Goal: Information Seeking & Learning: Learn about a topic

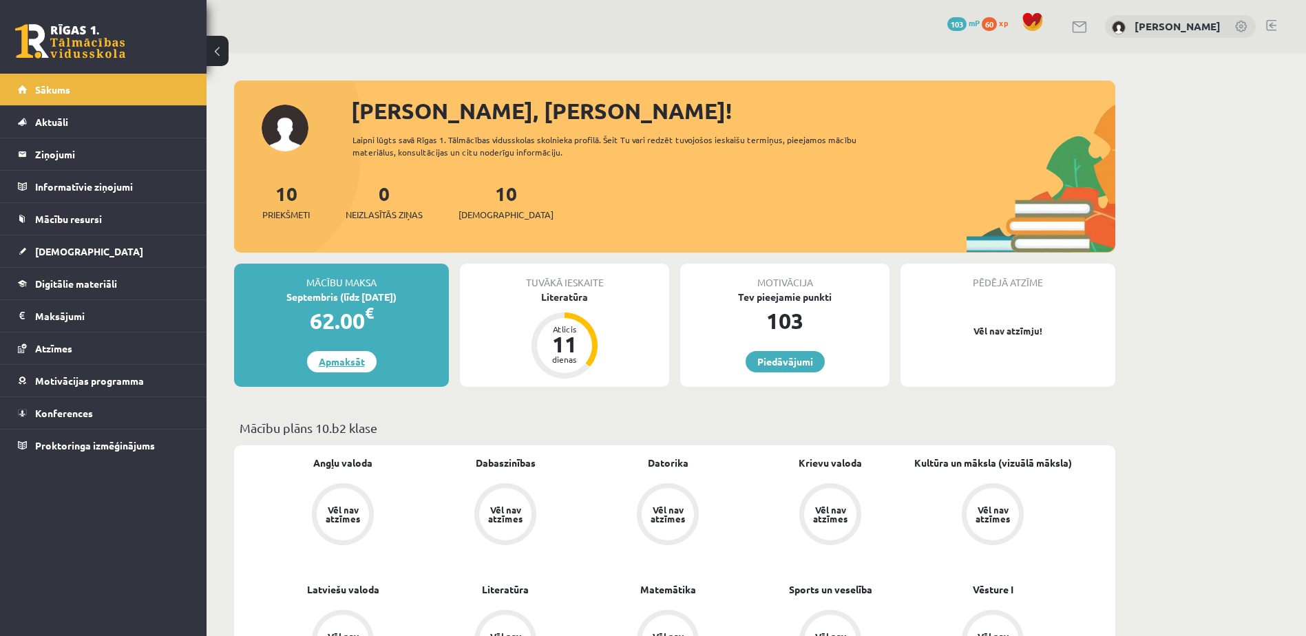
click at [339, 360] on link "Apmaksāt" at bounding box center [342, 361] width 70 height 21
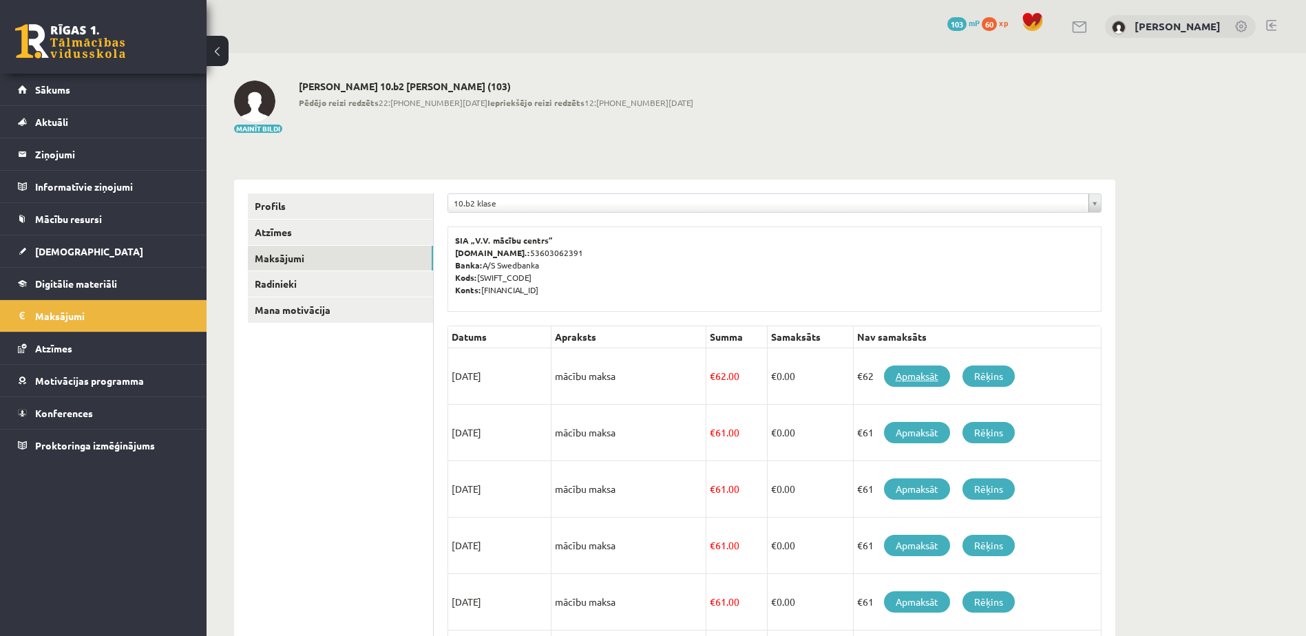
click at [914, 374] on link "Apmaksāt" at bounding box center [917, 375] width 66 height 21
click at [53, 283] on span "Digitālie materiāli" at bounding box center [76, 283] width 82 height 12
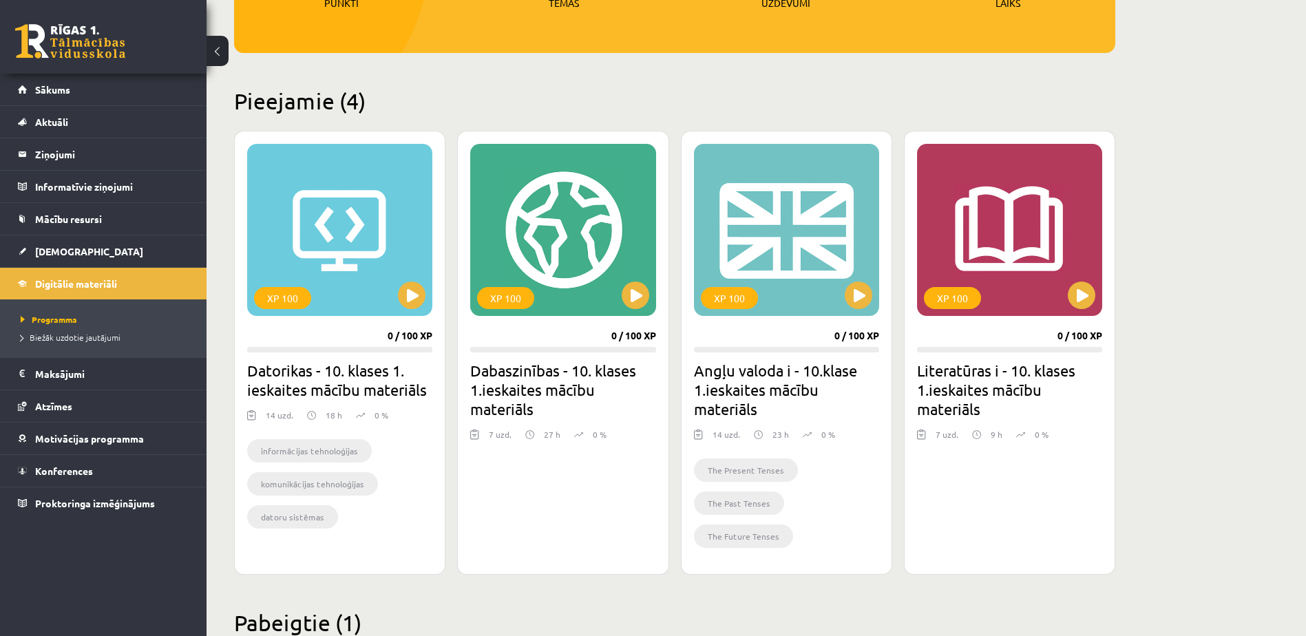
scroll to position [275, 0]
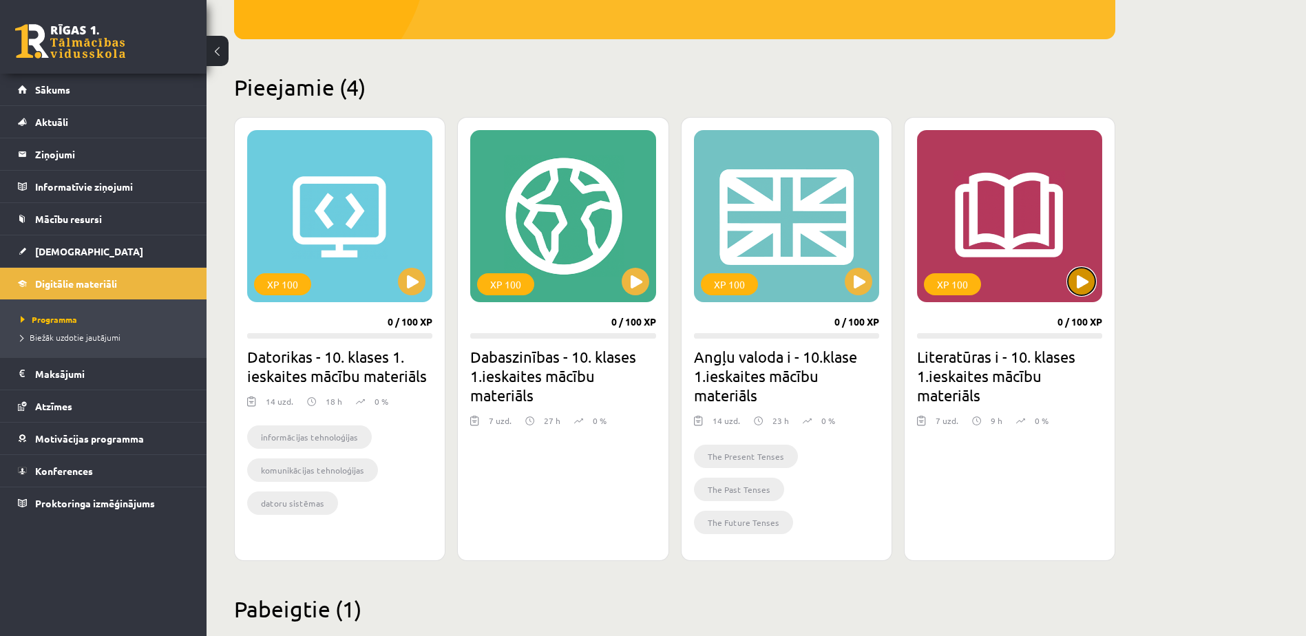
click at [1081, 286] on button at bounding box center [1082, 282] width 28 height 28
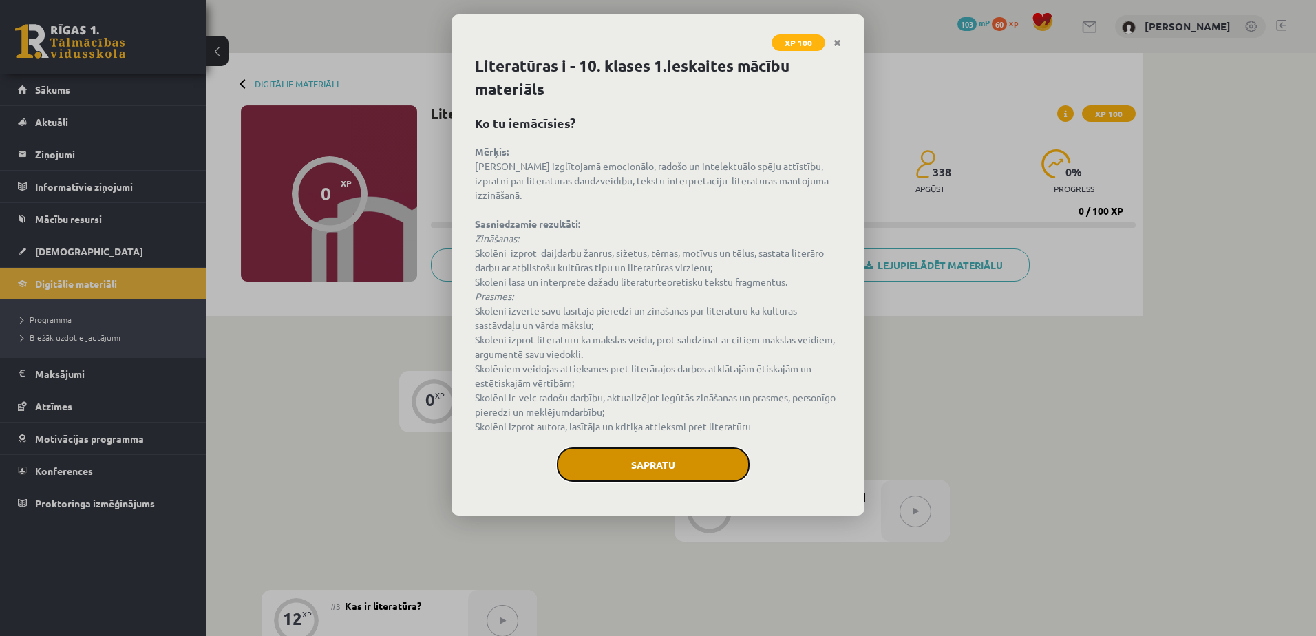
click at [663, 458] on button "Sapratu" at bounding box center [653, 464] width 193 height 34
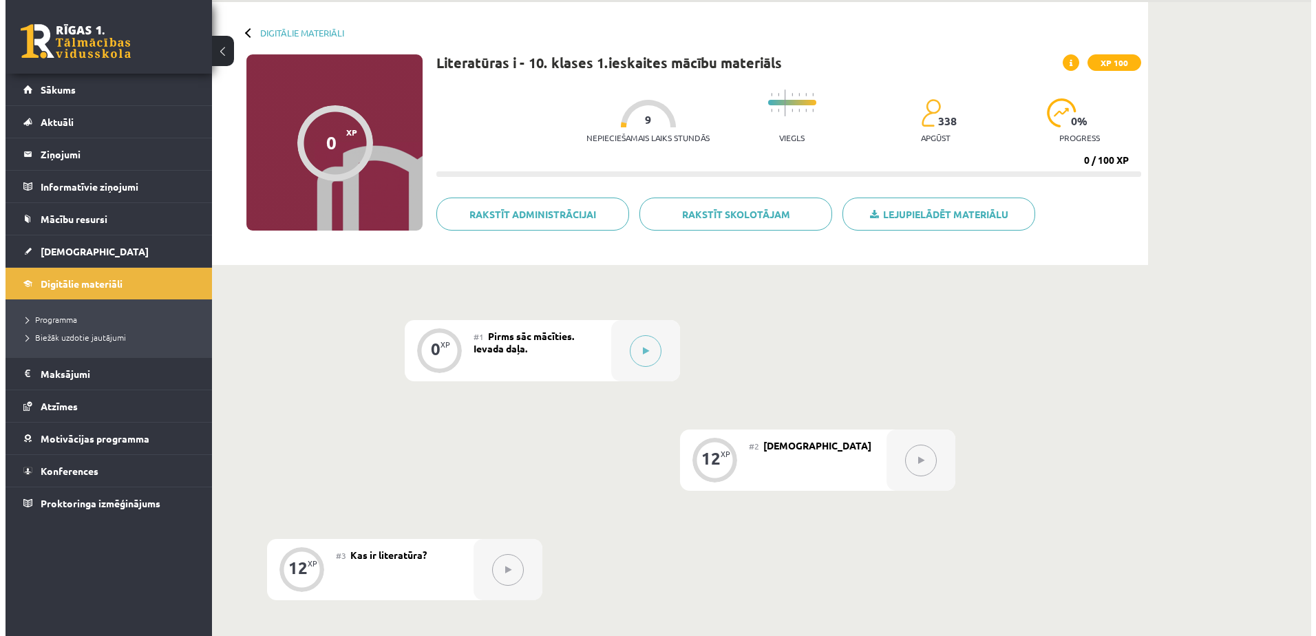
scroll to position [45, 0]
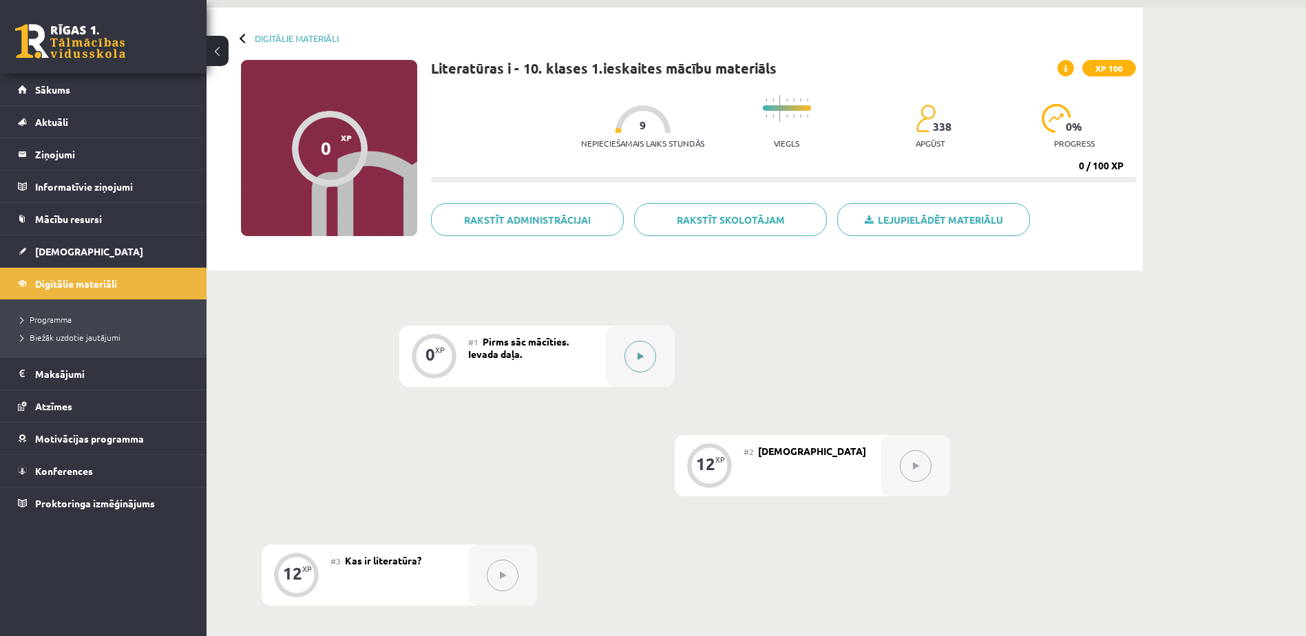
click at [633, 356] on button at bounding box center [640, 357] width 32 height 32
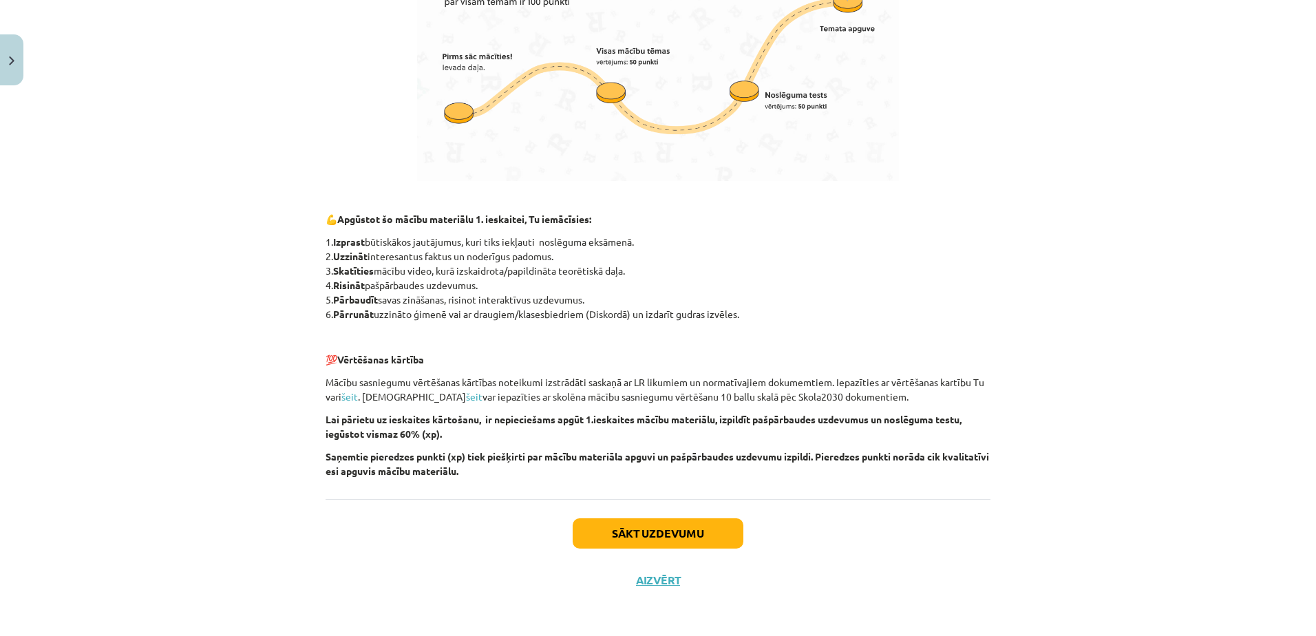
scroll to position [827, 0]
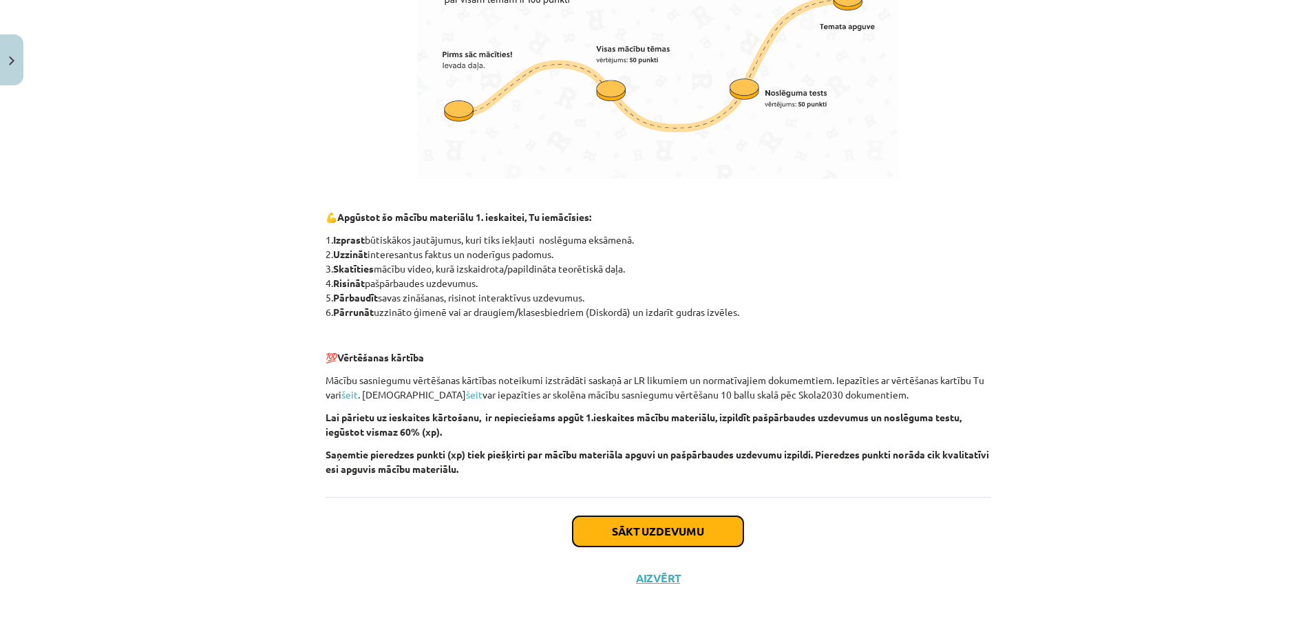
click at [648, 535] on button "Sākt uzdevumu" at bounding box center [658, 531] width 171 height 30
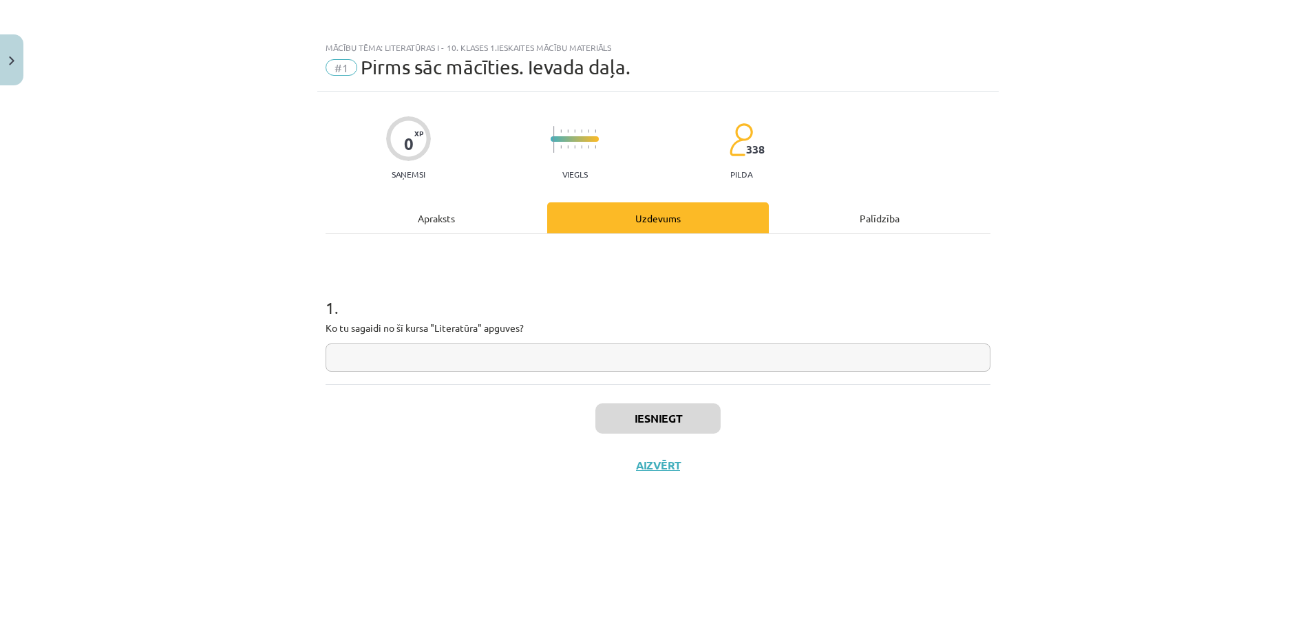
click at [414, 347] on input "text" at bounding box center [658, 357] width 665 height 28
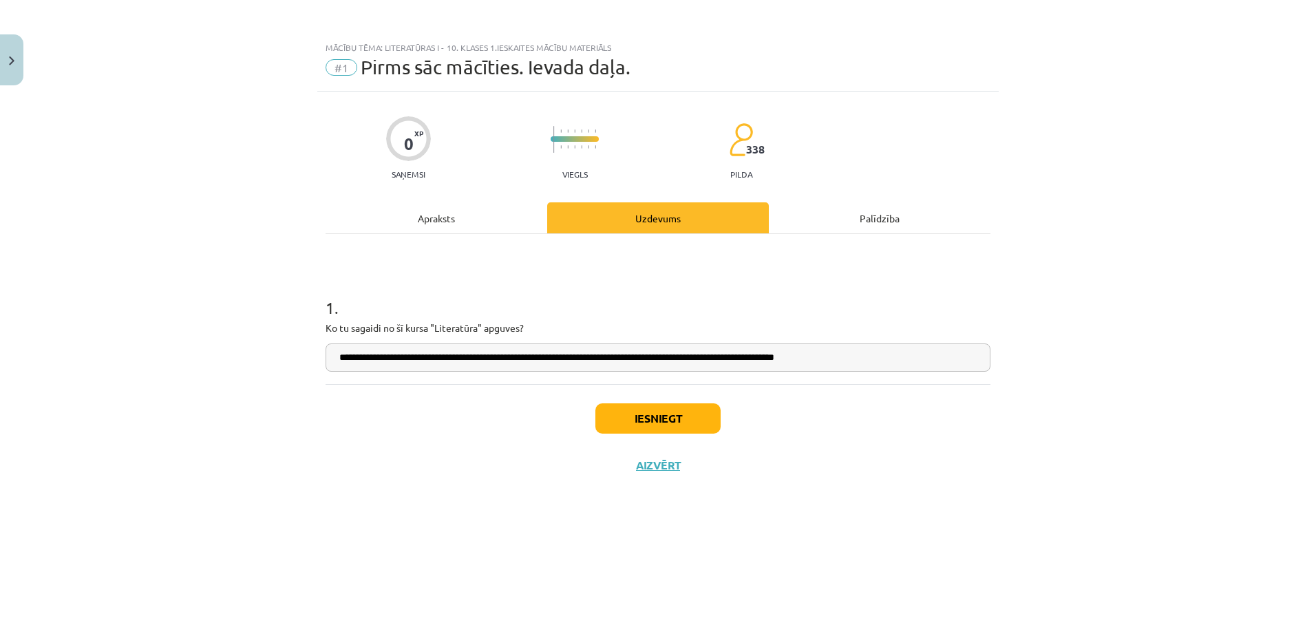
type input "**********"
click at [654, 421] on button "Iesniegt" at bounding box center [657, 418] width 125 height 30
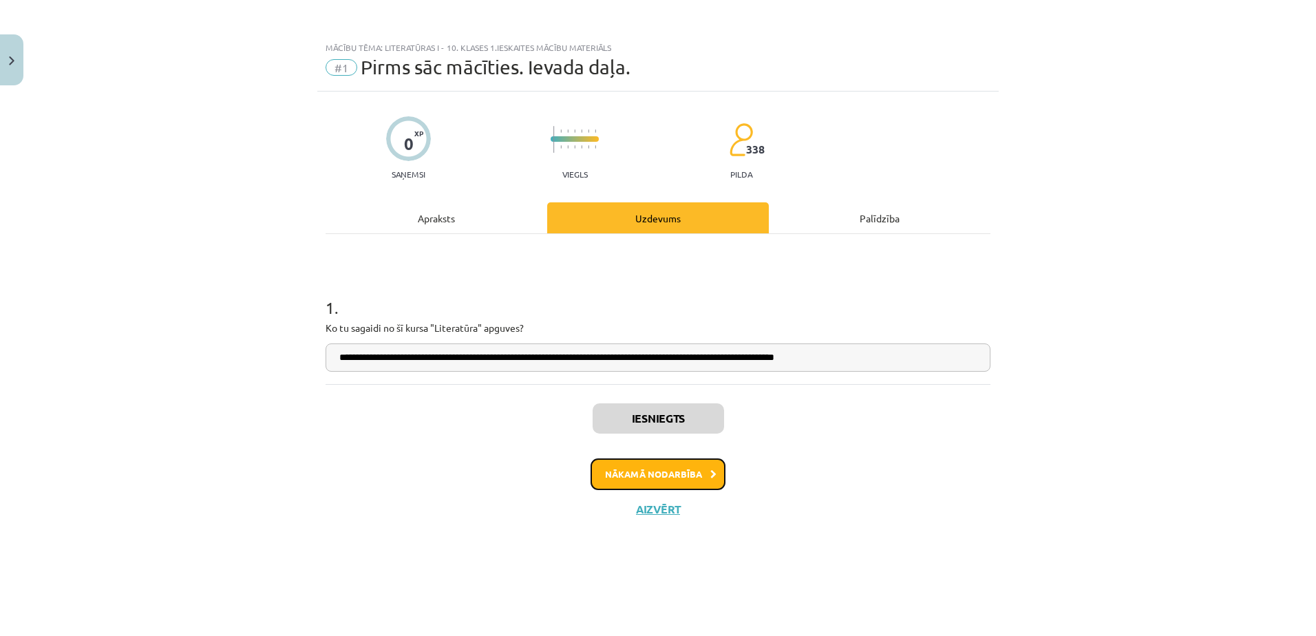
click at [658, 475] on button "Nākamā nodarbība" at bounding box center [658, 474] width 135 height 32
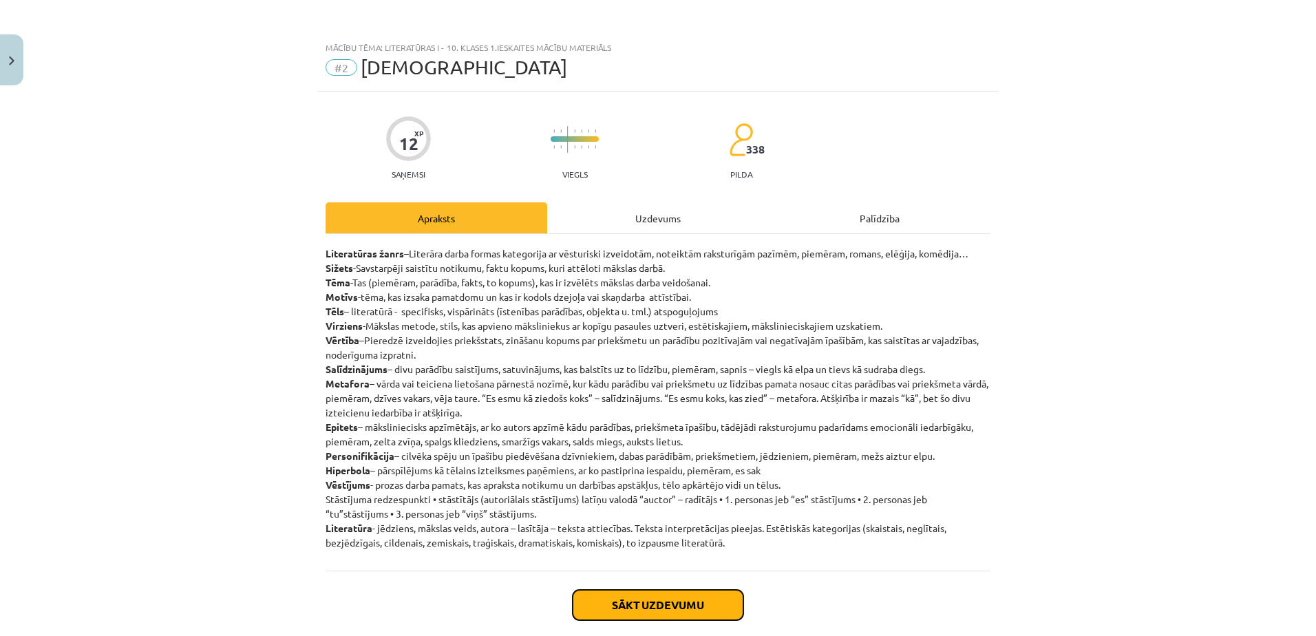
click at [630, 601] on button "Sākt uzdevumu" at bounding box center [658, 605] width 171 height 30
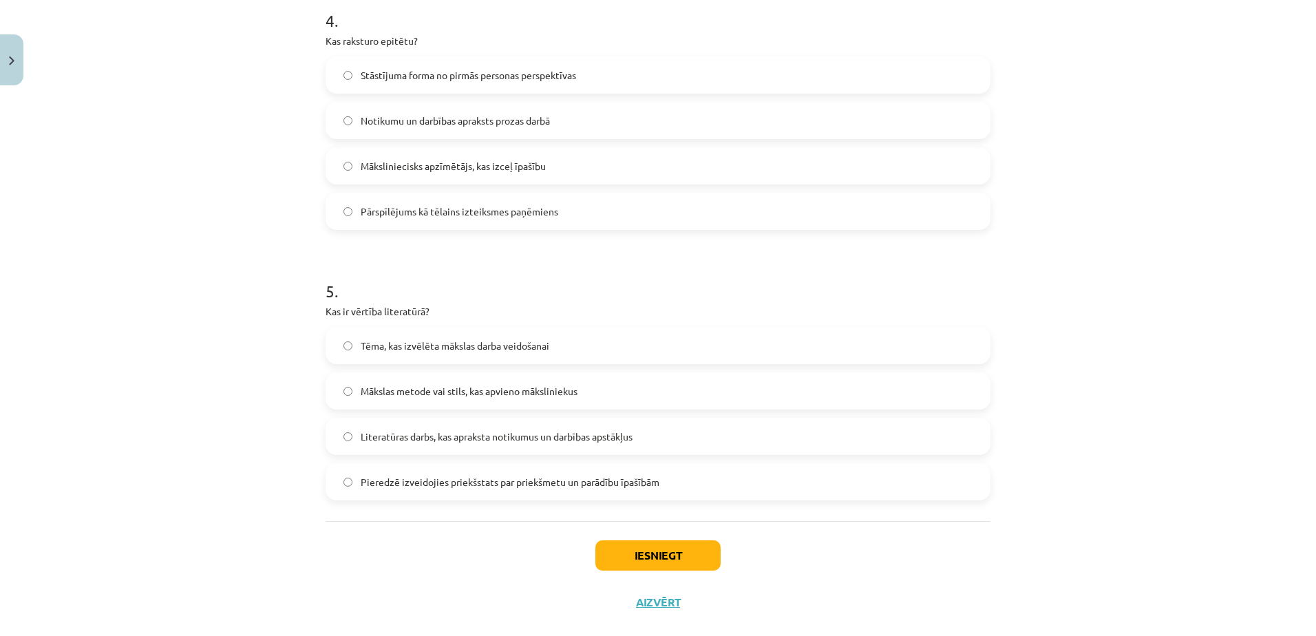
scroll to position [1123, 0]
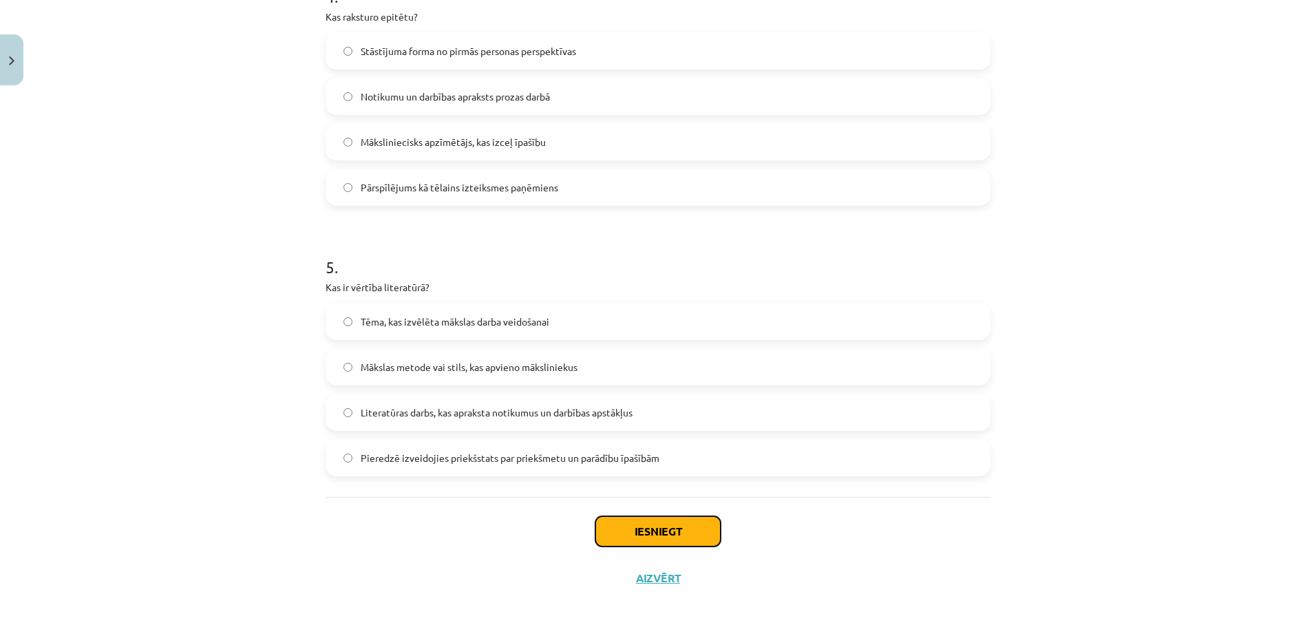
click at [645, 534] on button "Iesniegt" at bounding box center [657, 531] width 125 height 30
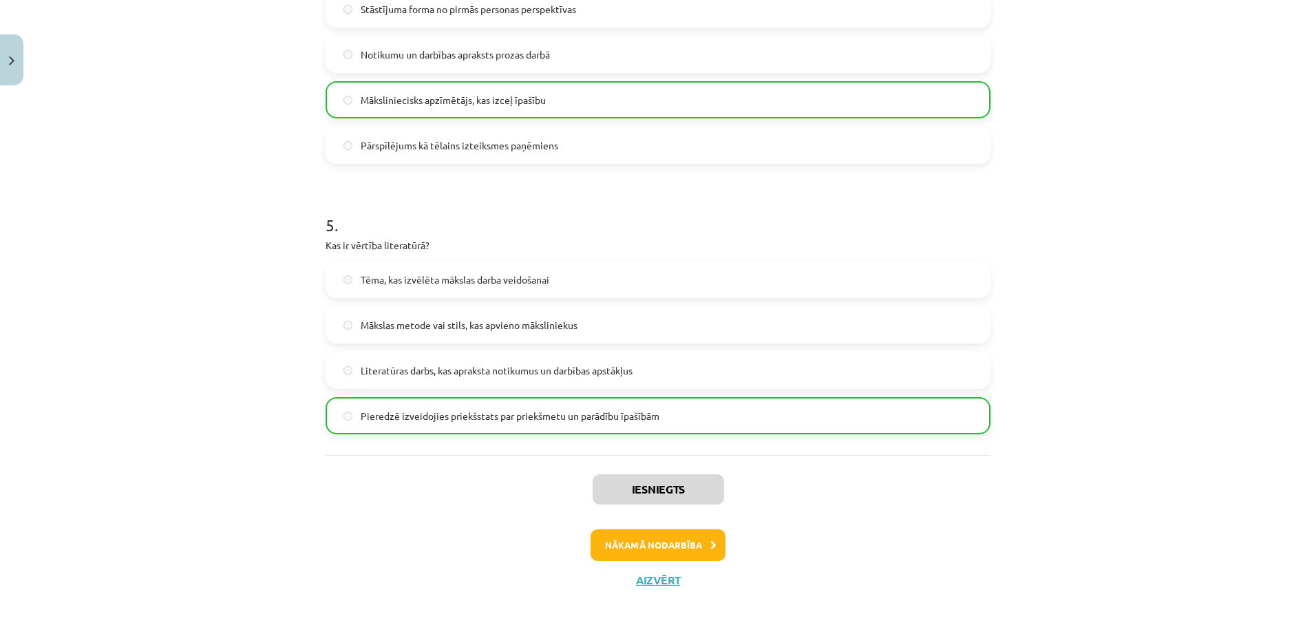
scroll to position [1167, 0]
click at [635, 544] on button "Nākamā nodarbība" at bounding box center [658, 543] width 135 height 32
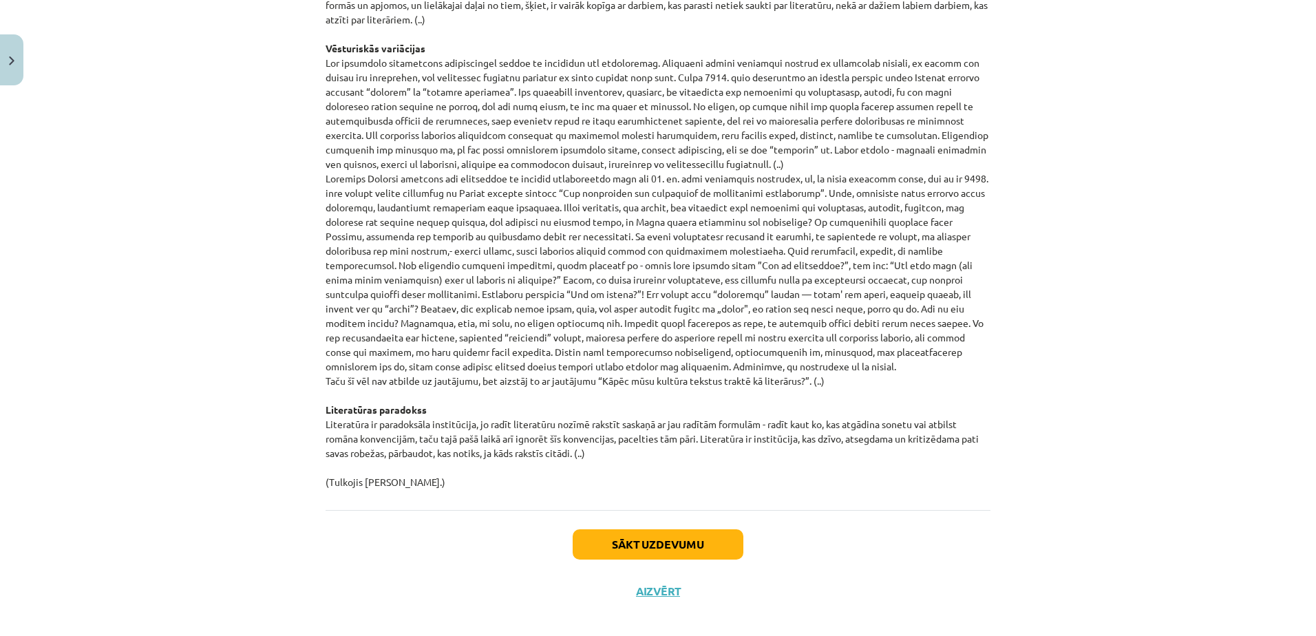
scroll to position [1327, 0]
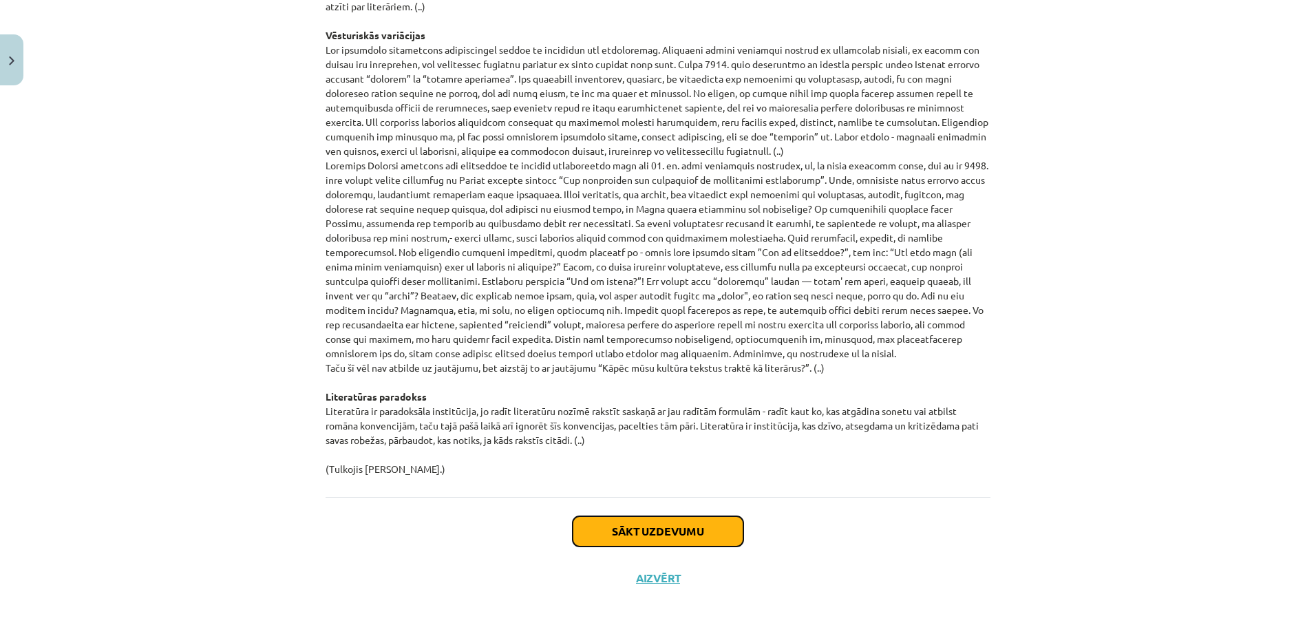
click at [650, 538] on button "Sākt uzdevumu" at bounding box center [658, 531] width 171 height 30
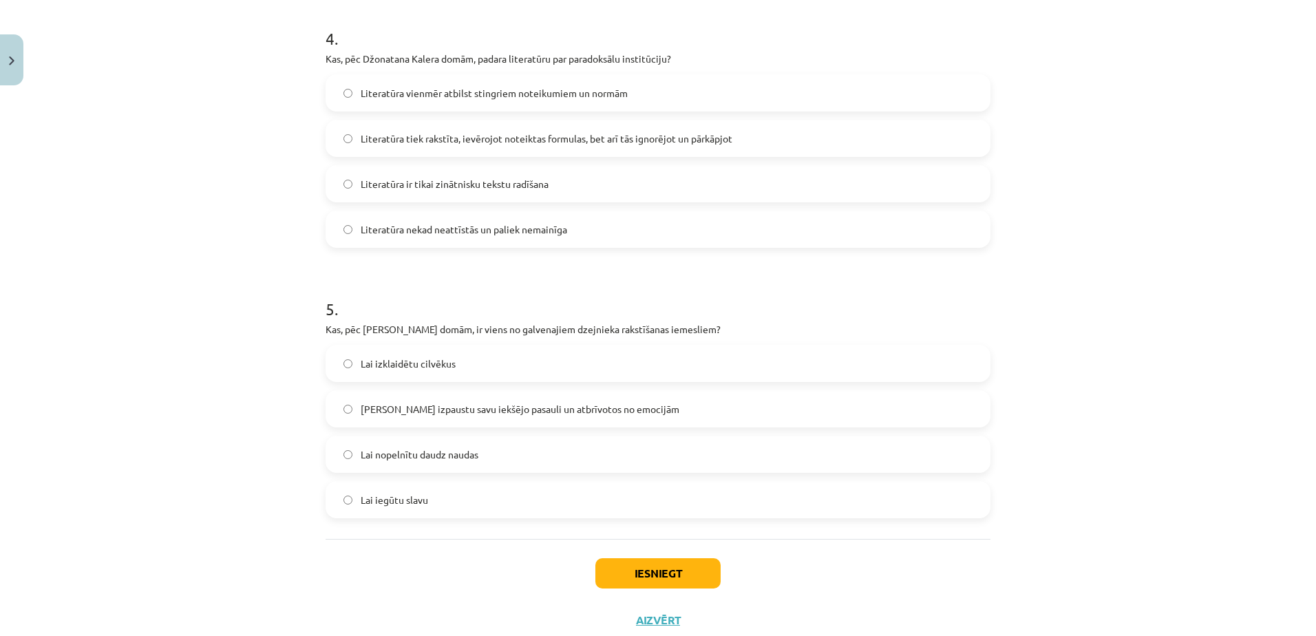
scroll to position [1123, 0]
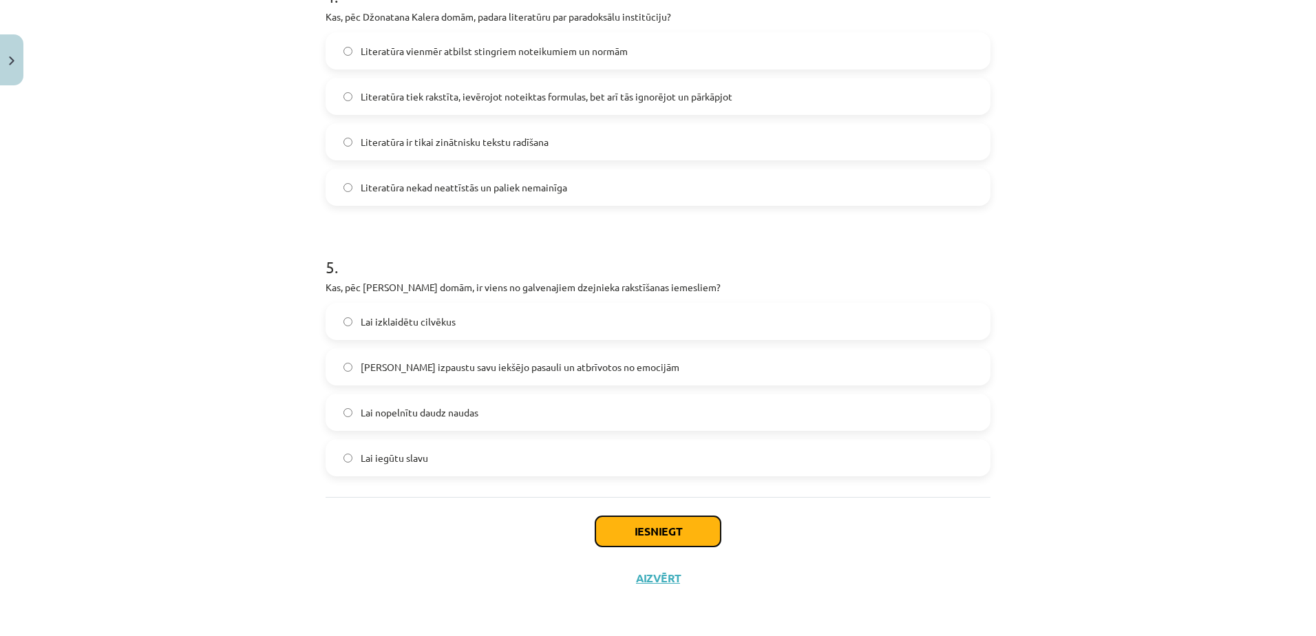
click at [675, 524] on button "Iesniegt" at bounding box center [657, 531] width 125 height 30
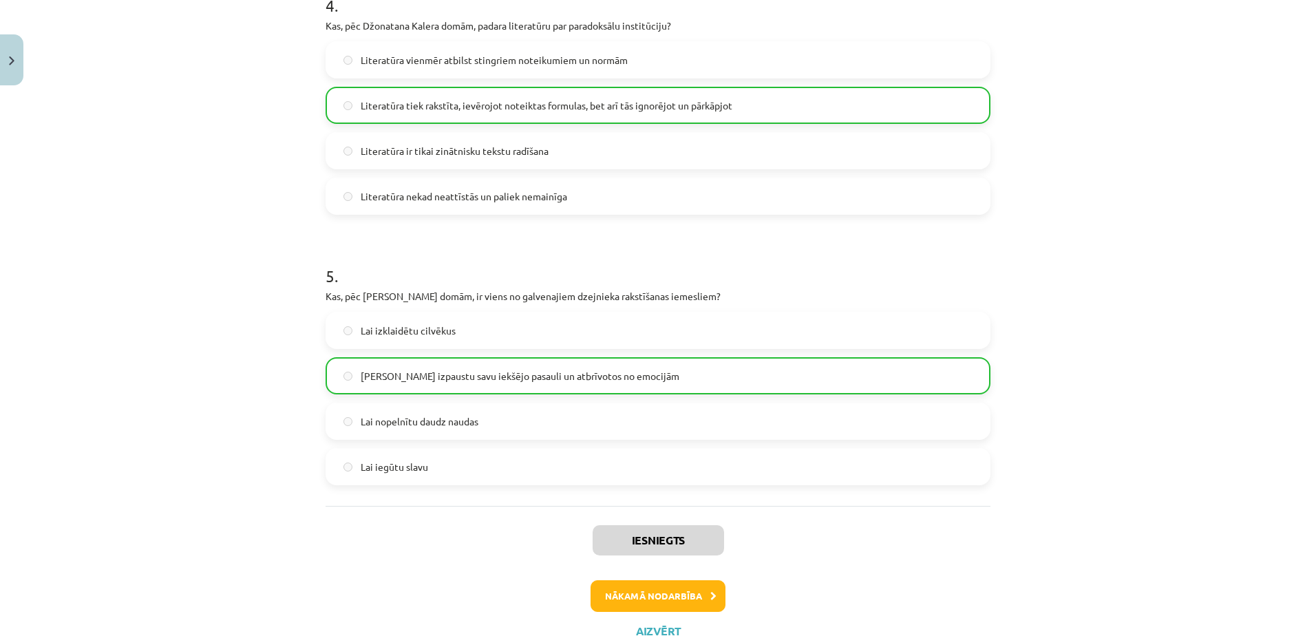
scroll to position [1167, 0]
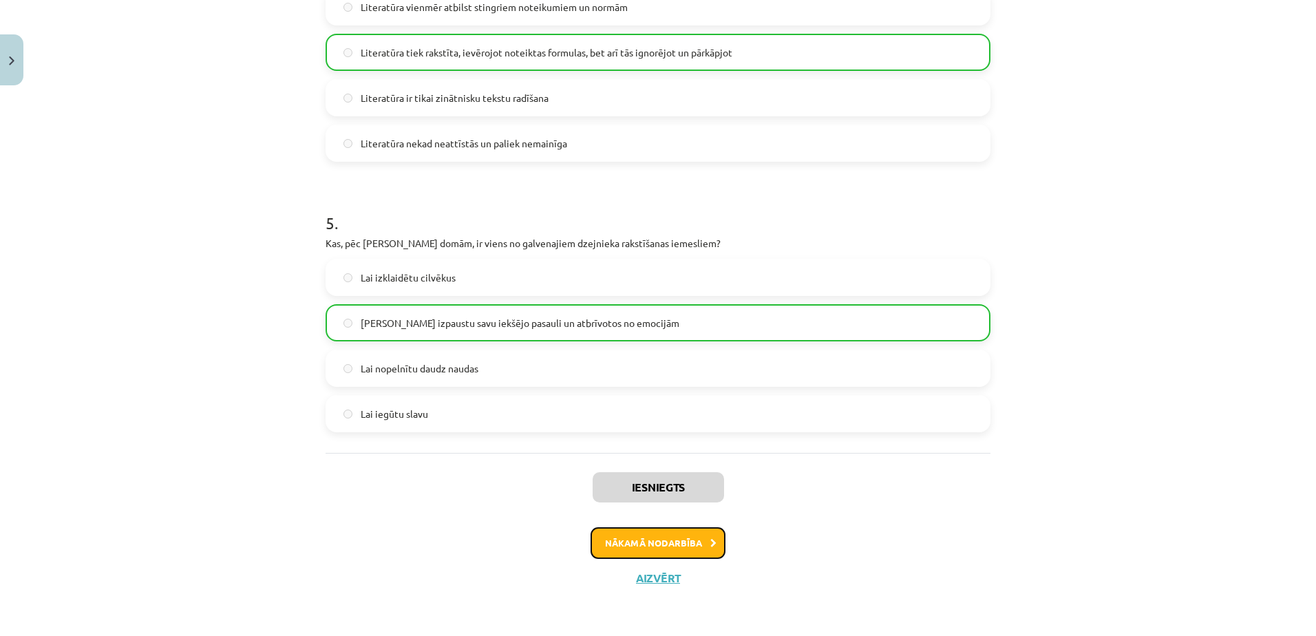
click at [647, 542] on button "Nākamā nodarbība" at bounding box center [658, 543] width 135 height 32
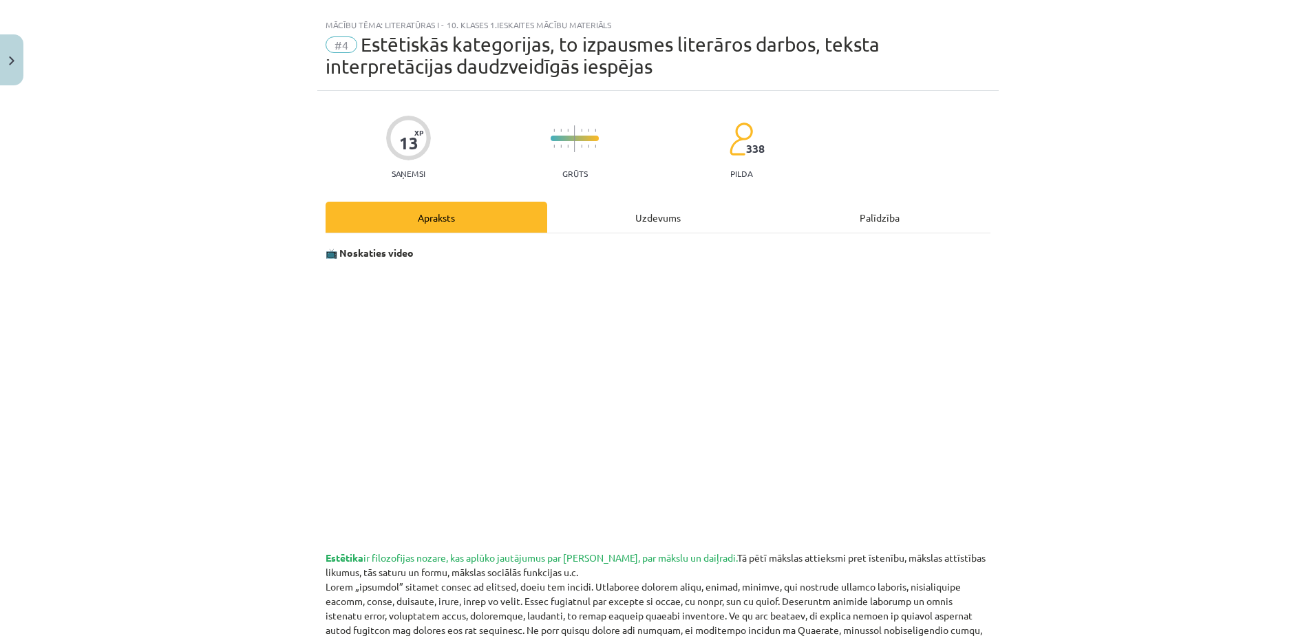
scroll to position [0, 0]
